Goal: Task Accomplishment & Management: Manage account settings

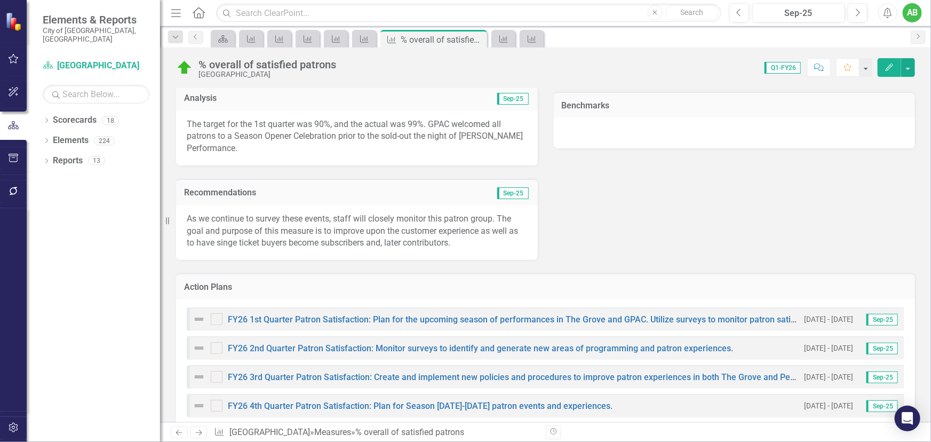
scroll to position [194, 0]
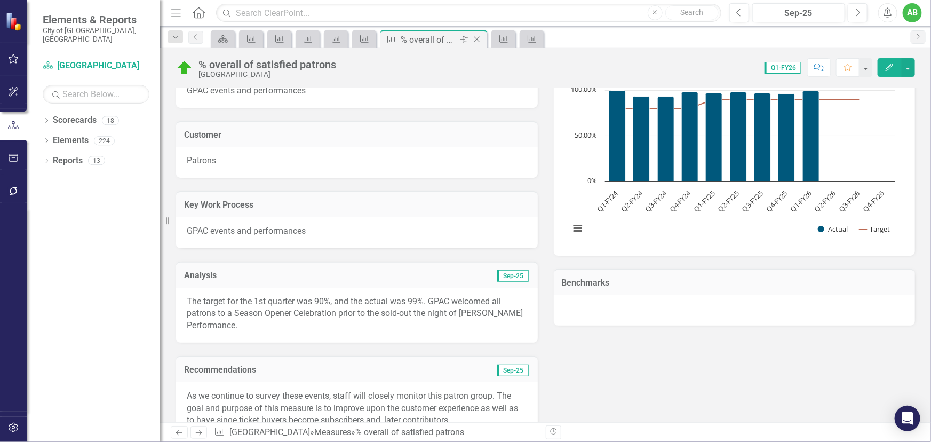
click at [476, 35] on icon "Close" at bounding box center [477, 39] width 11 height 9
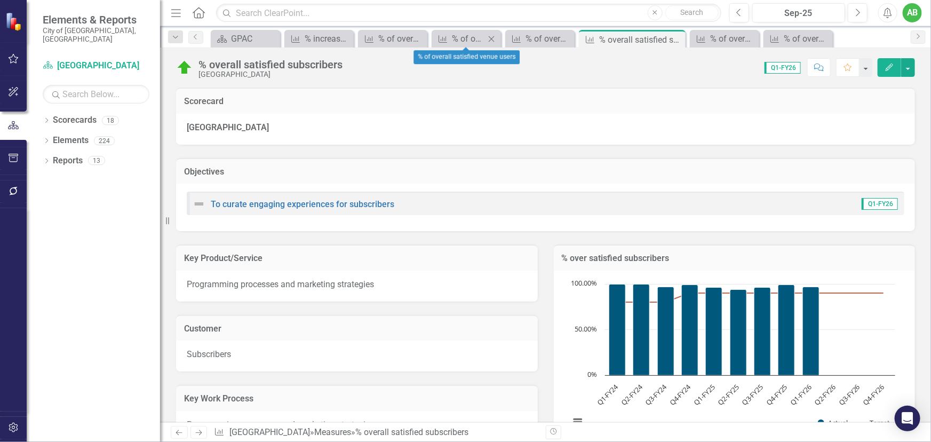
click at [496, 36] on icon "Close" at bounding box center [491, 39] width 11 height 9
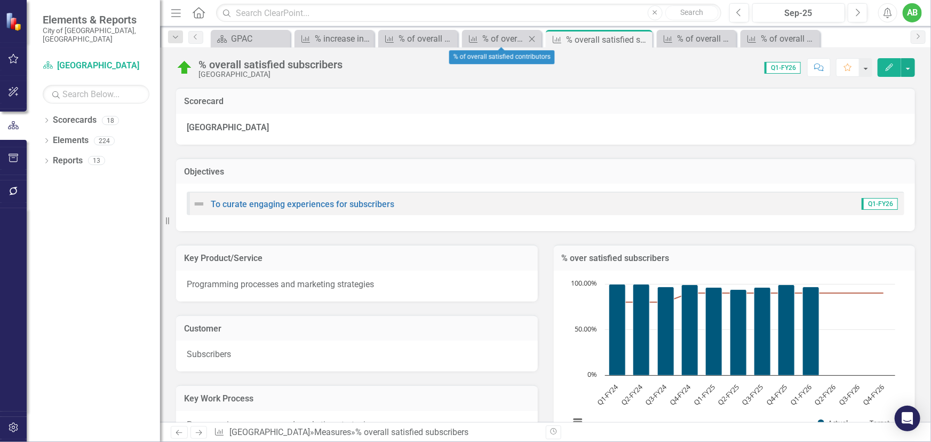
click at [536, 37] on icon "Close" at bounding box center [532, 39] width 11 height 9
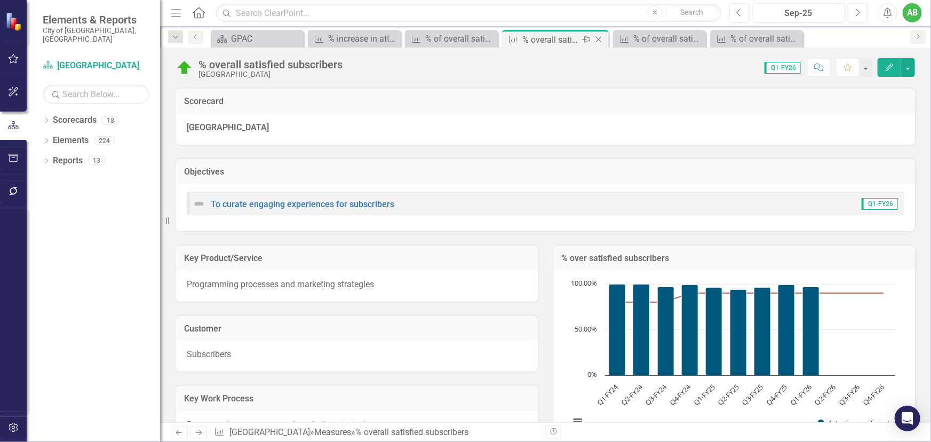
click at [595, 36] on icon "Close" at bounding box center [598, 39] width 11 height 9
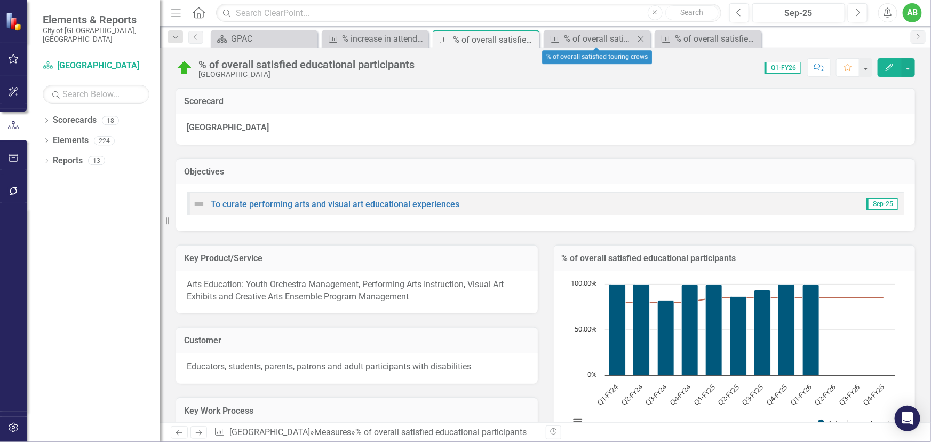
click at [641, 37] on icon "Close" at bounding box center [640, 39] width 11 height 9
click at [635, 37] on icon "Close" at bounding box center [640, 39] width 11 height 9
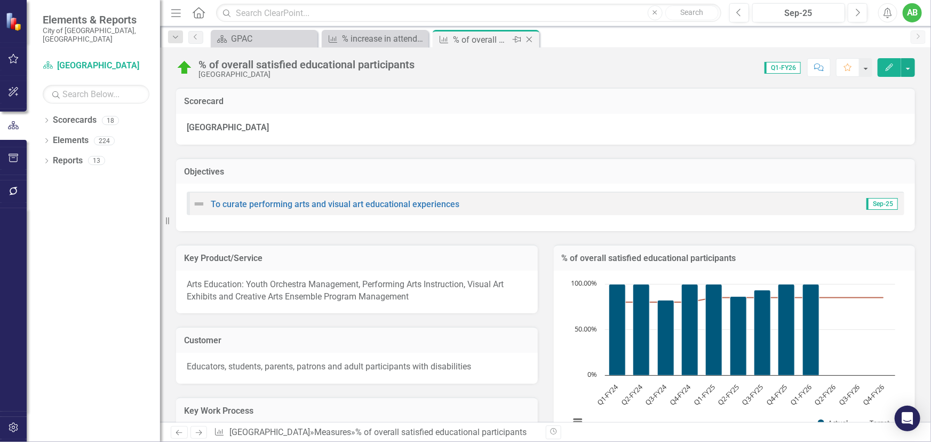
click at [527, 37] on icon "Close" at bounding box center [529, 39] width 11 height 9
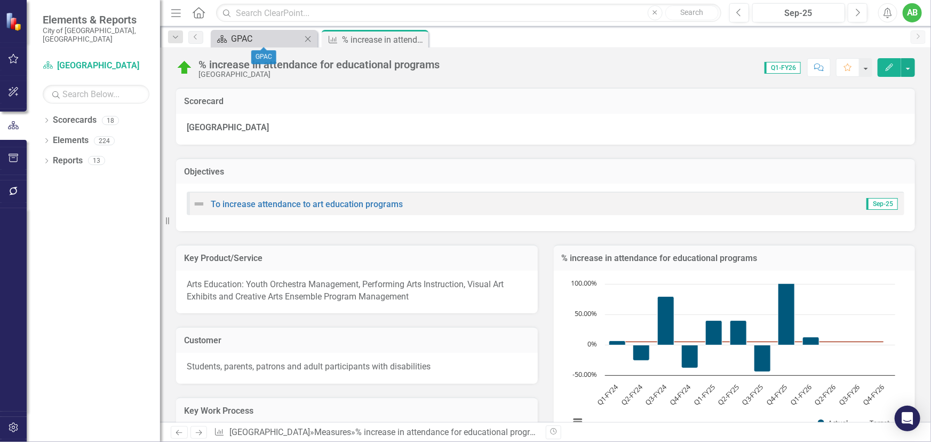
click at [219, 35] on icon "Scorecard" at bounding box center [222, 39] width 11 height 9
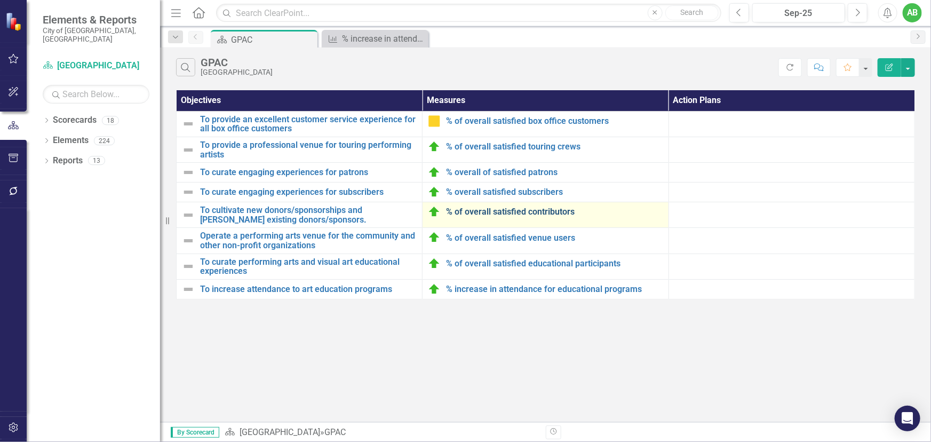
click at [513, 211] on link "% of overall satisfied contributors" at bounding box center [554, 212] width 217 height 10
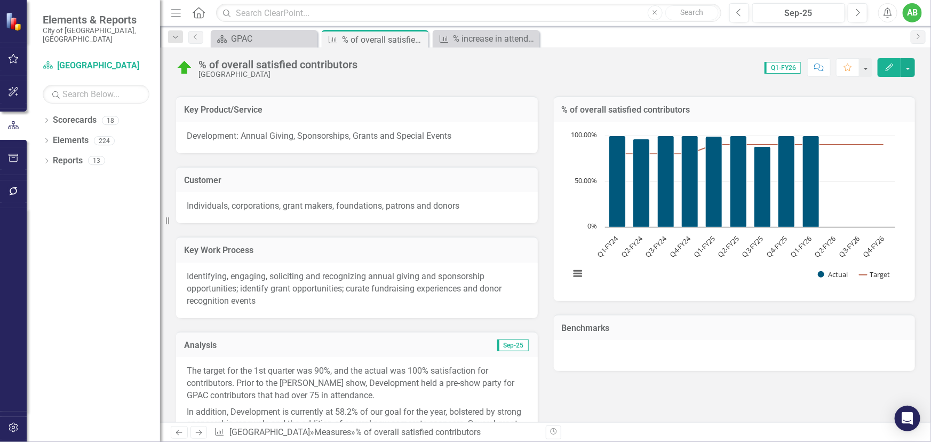
scroll to position [145, 0]
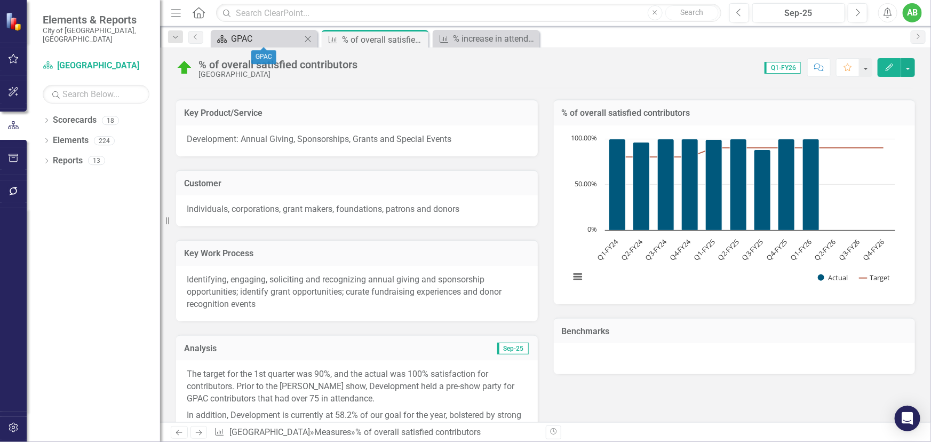
click at [248, 37] on div "GPAC" at bounding box center [266, 38] width 70 height 13
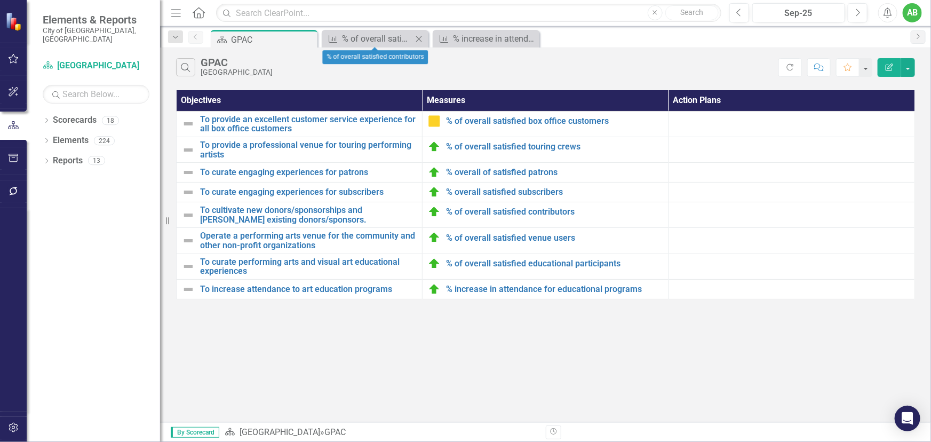
click at [420, 37] on icon at bounding box center [419, 39] width 6 height 6
click at [0, 0] on icon at bounding box center [0, 0] width 0 height 0
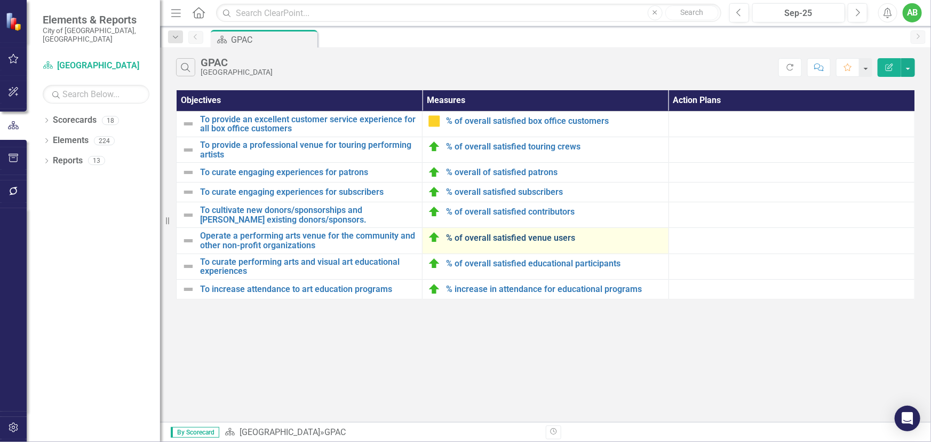
click at [522, 241] on link "% of overall satisfied venue users" at bounding box center [554, 238] width 217 height 10
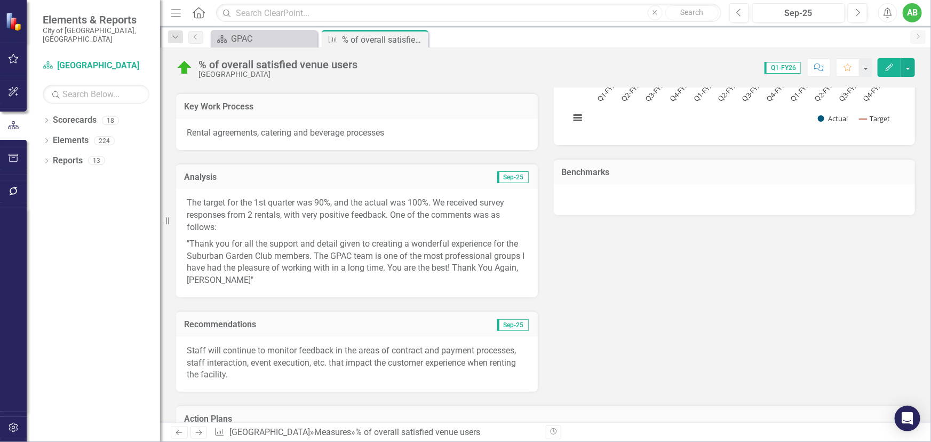
scroll to position [388, 0]
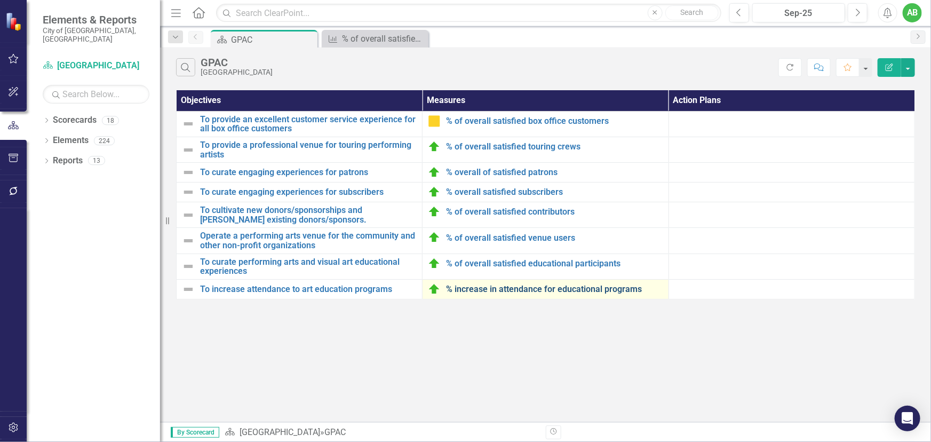
click at [624, 288] on link "% increase in attendance for educational programs" at bounding box center [554, 289] width 217 height 10
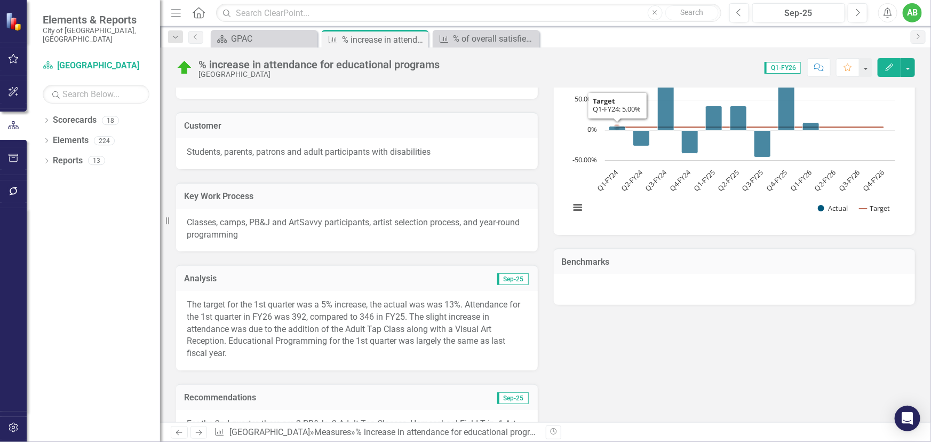
scroll to position [242, 0]
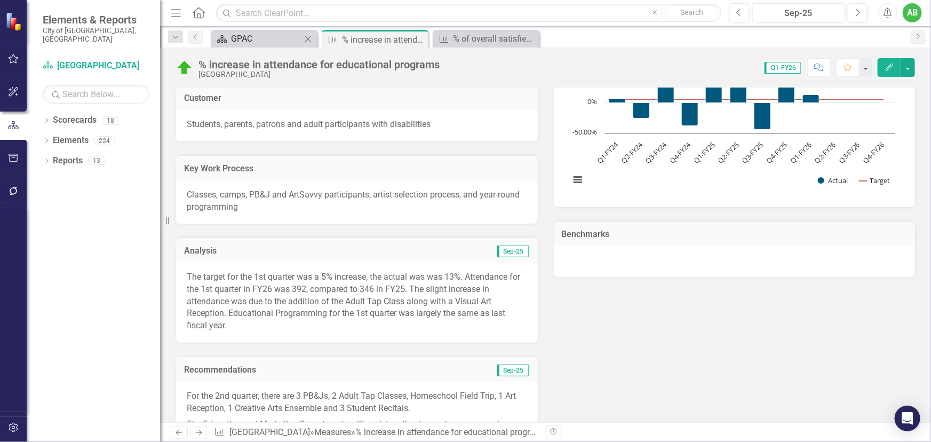
click at [229, 32] on link "Scorecard GPAC" at bounding box center [257, 38] width 88 height 13
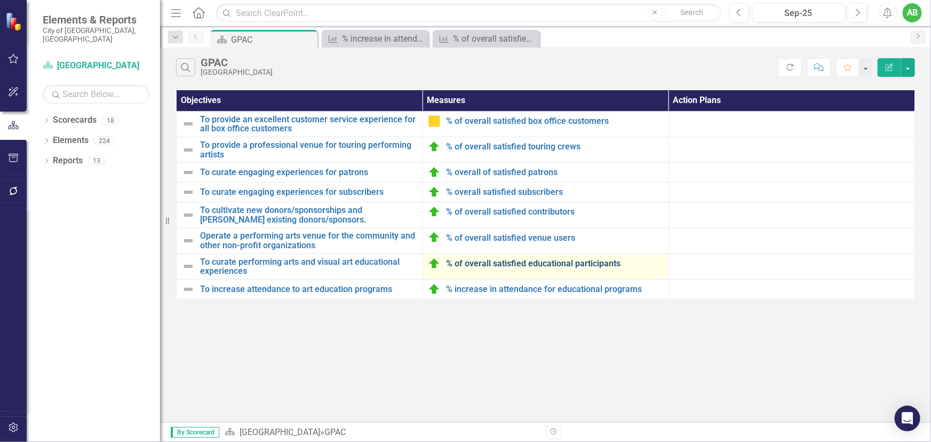
click at [531, 266] on link "% of overall satisfied educational participants" at bounding box center [554, 264] width 217 height 10
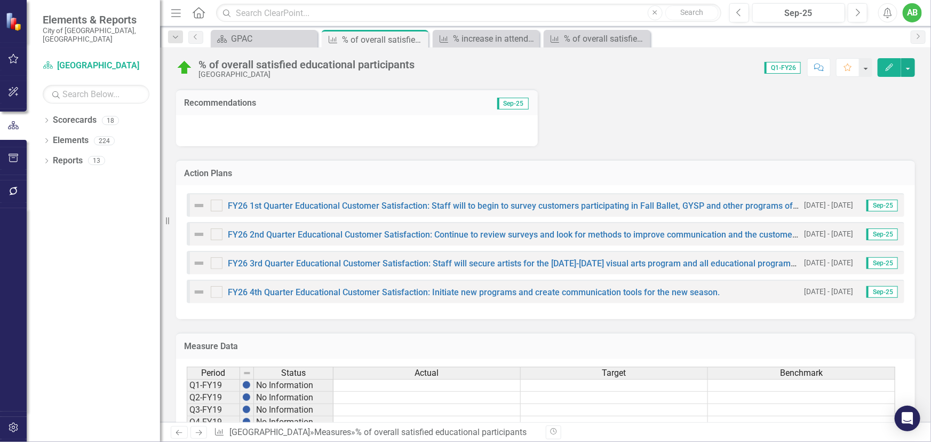
scroll to position [357, 0]
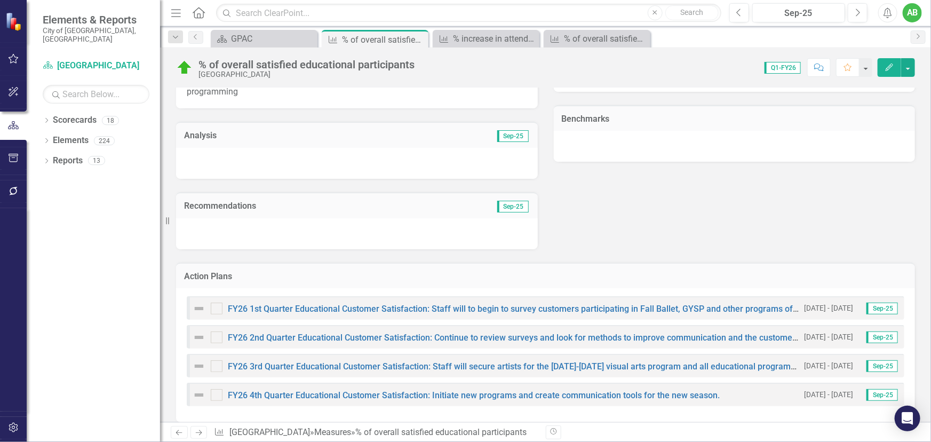
click at [281, 163] on div at bounding box center [357, 163] width 362 height 31
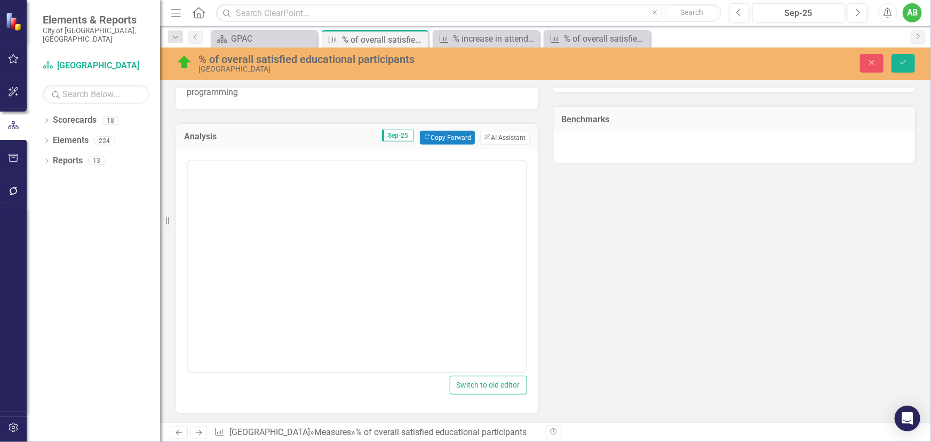
scroll to position [0, 0]
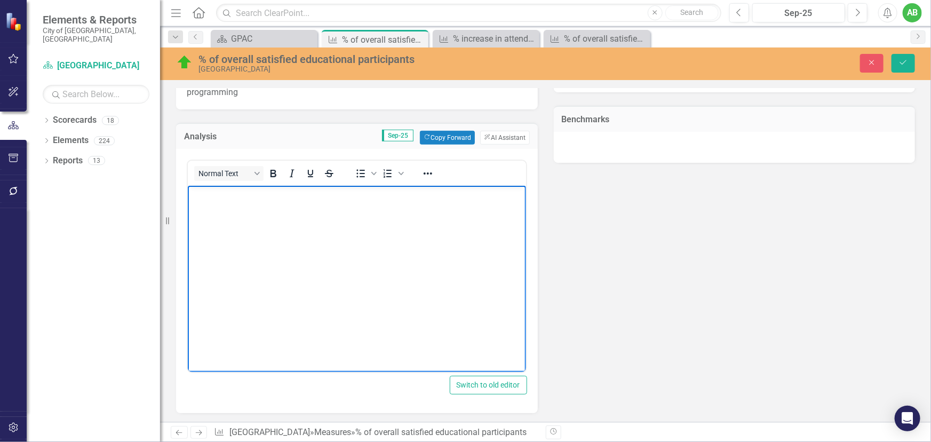
click at [258, 205] on body "Rich Text Area. Press ALT-0 for help." at bounding box center [356, 265] width 338 height 160
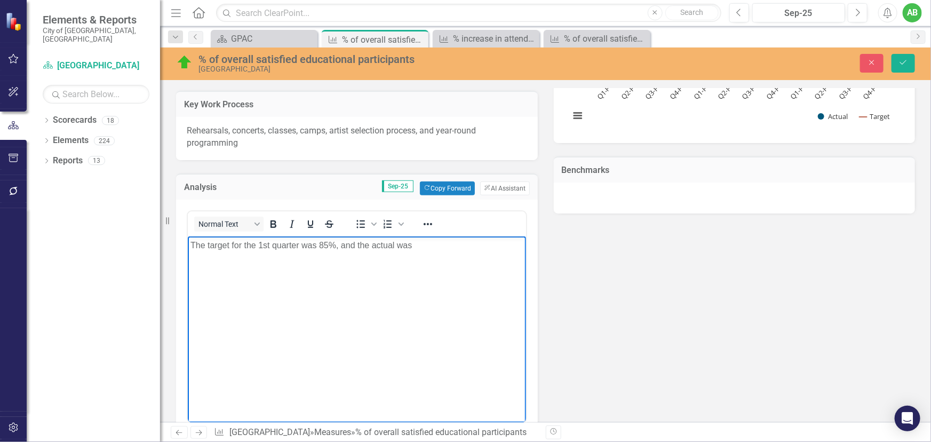
scroll to position [301, 0]
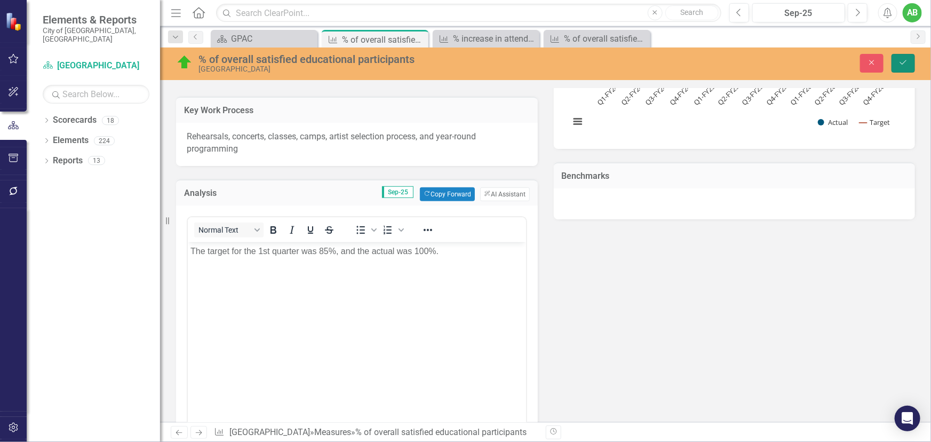
click at [902, 61] on icon "Save" at bounding box center [904, 62] width 10 height 7
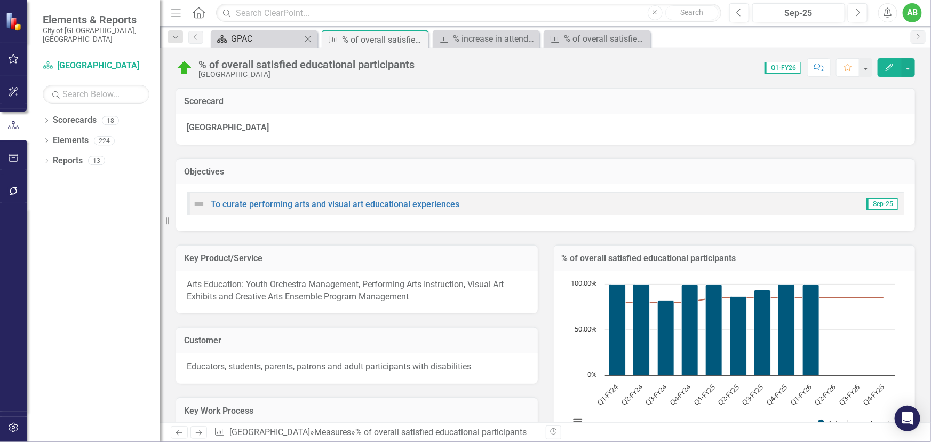
click at [259, 38] on div "GPAC" at bounding box center [266, 38] width 70 height 13
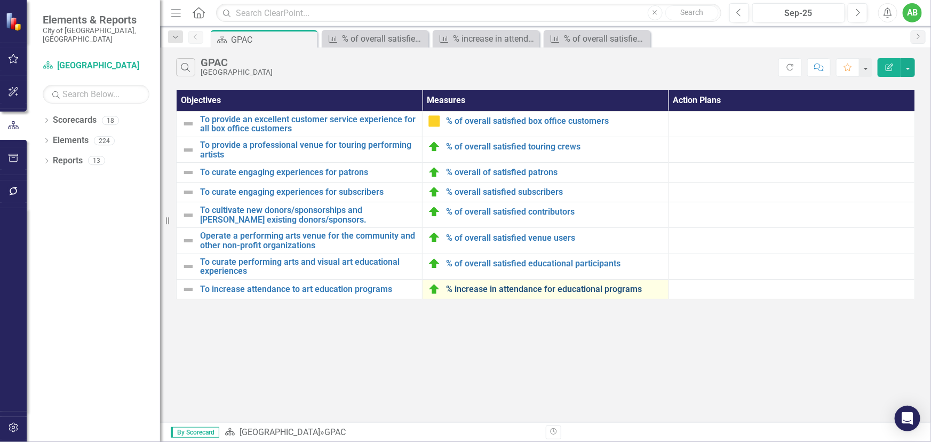
click at [549, 287] on link "% increase in attendance for educational programs" at bounding box center [554, 289] width 217 height 10
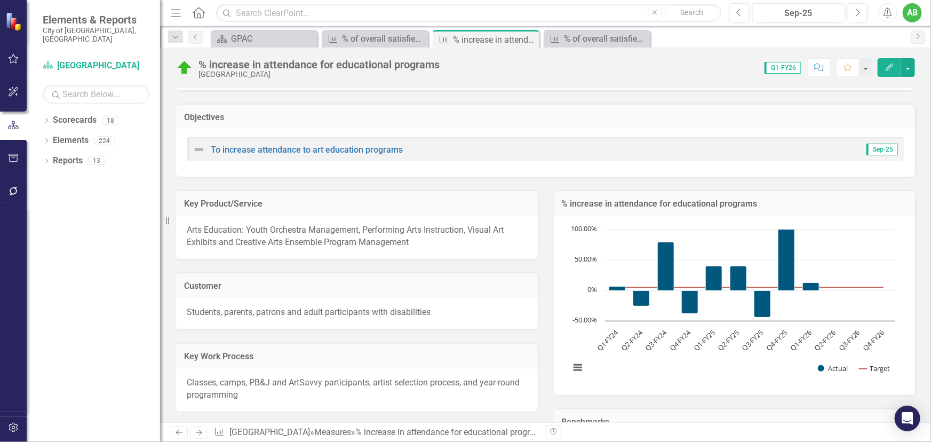
scroll to position [48, 0]
